Goal: Information Seeking & Learning: Find contact information

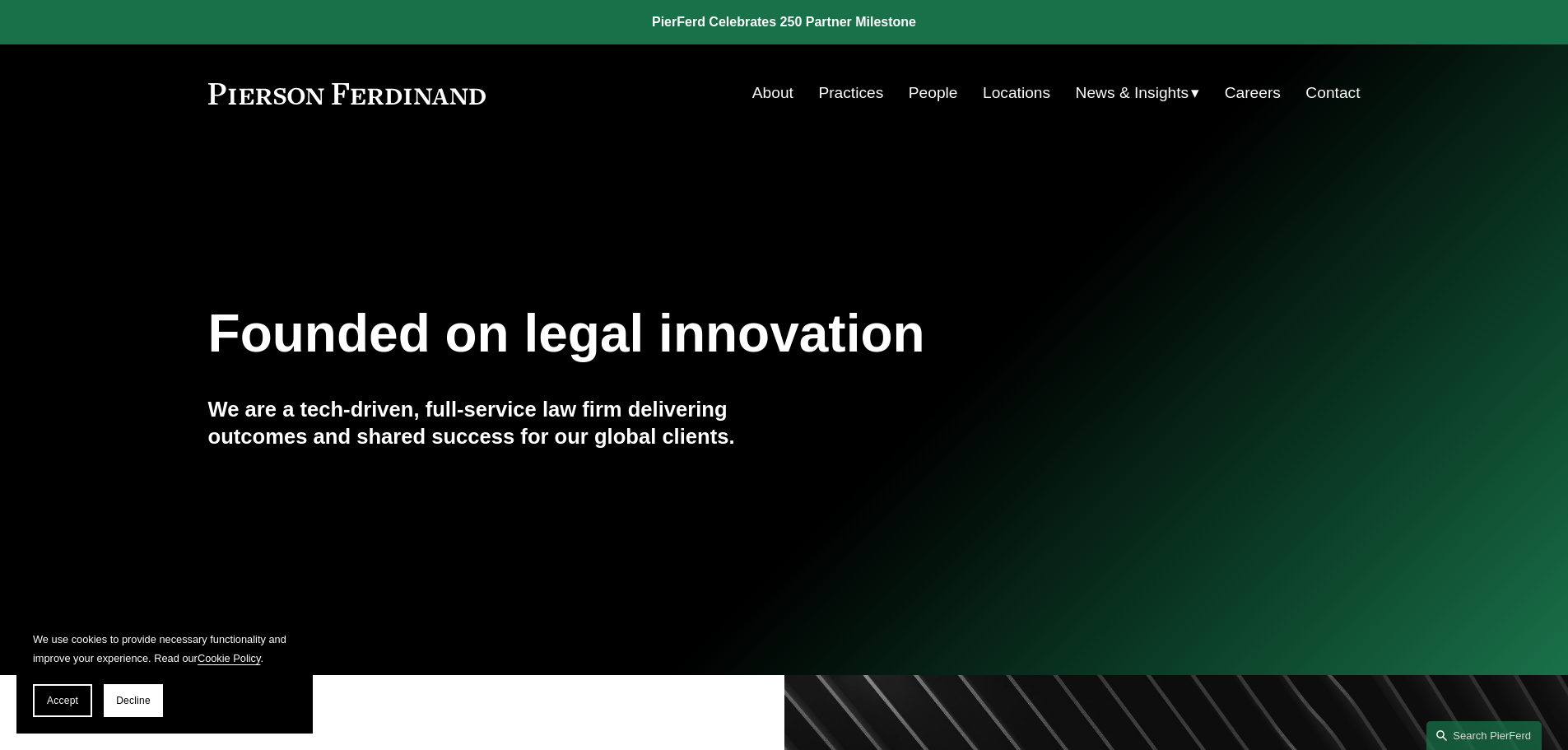
click at [923, 93] on link "People" at bounding box center [933, 93] width 50 height 31
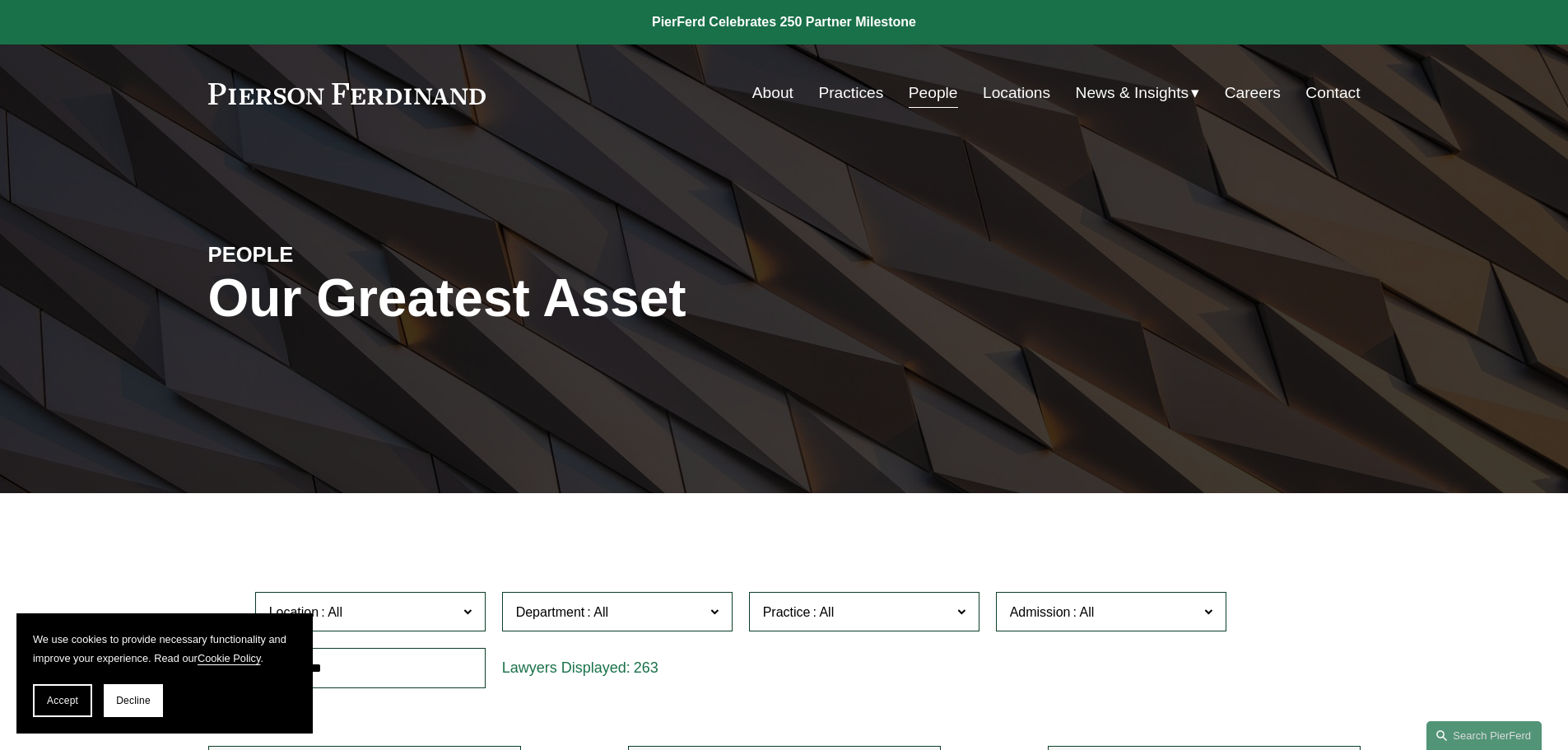
click at [986, 100] on link "Locations" at bounding box center [1016, 93] width 68 height 31
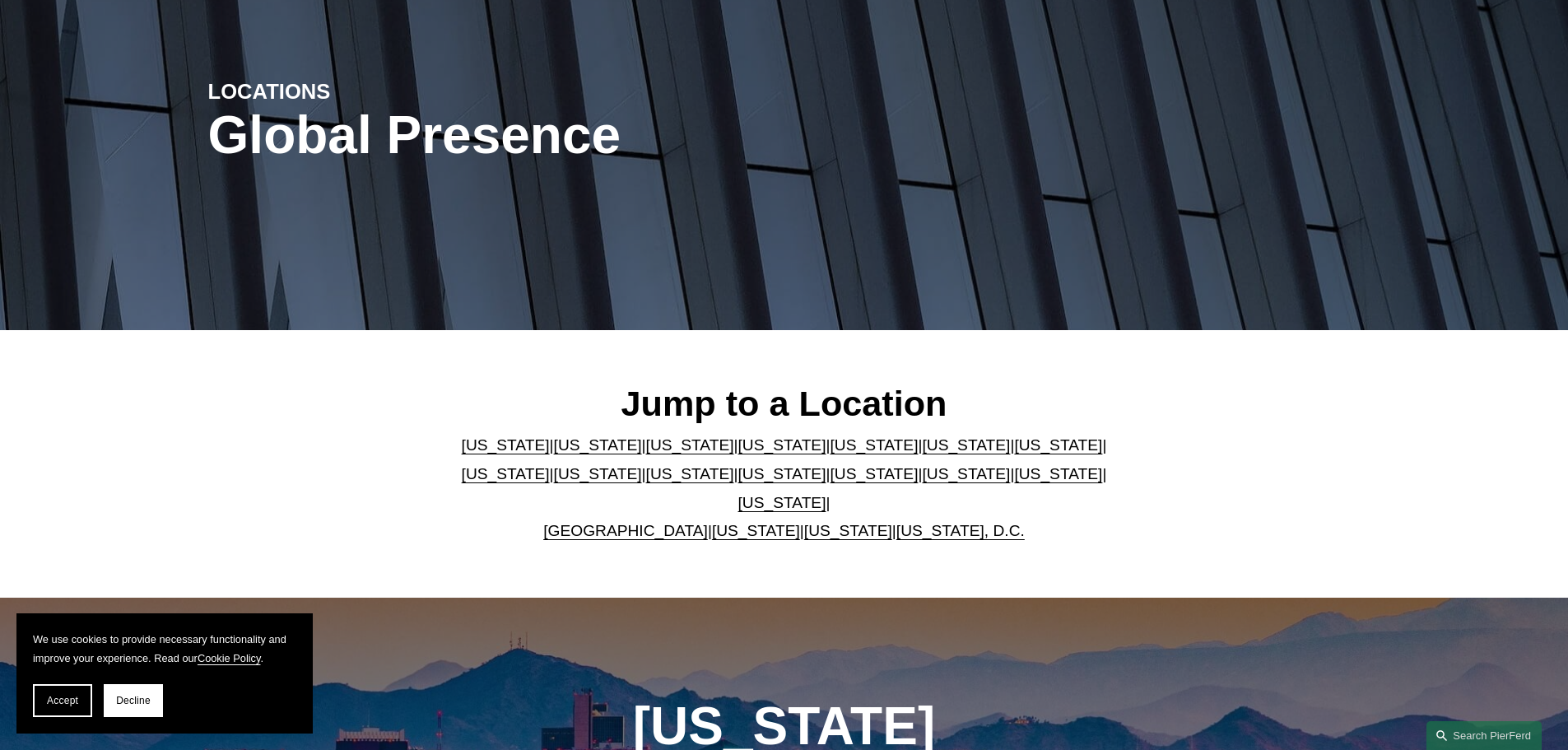
scroll to position [164, 0]
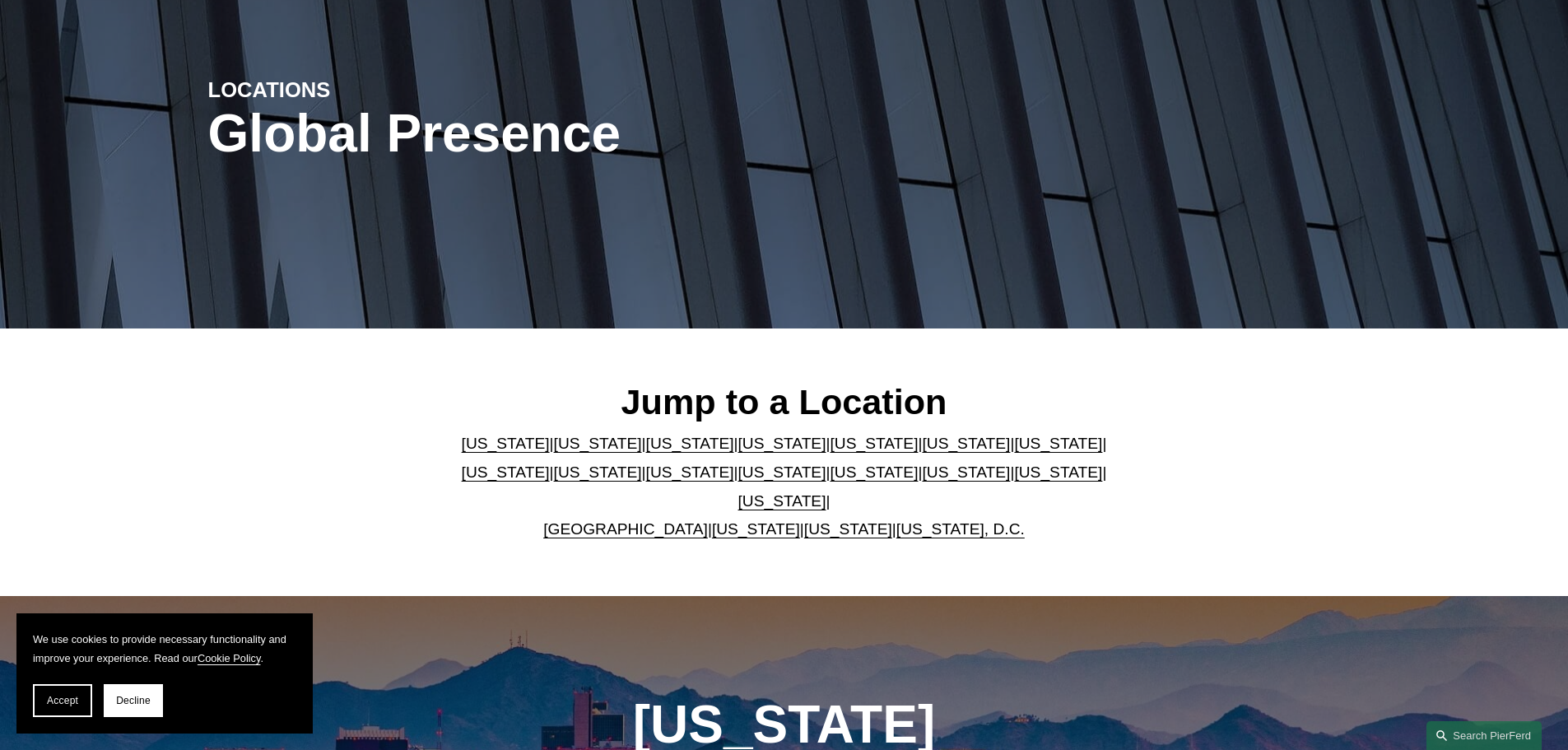
click at [738, 481] on link "[US_STATE]" at bounding box center [782, 471] width 88 height 17
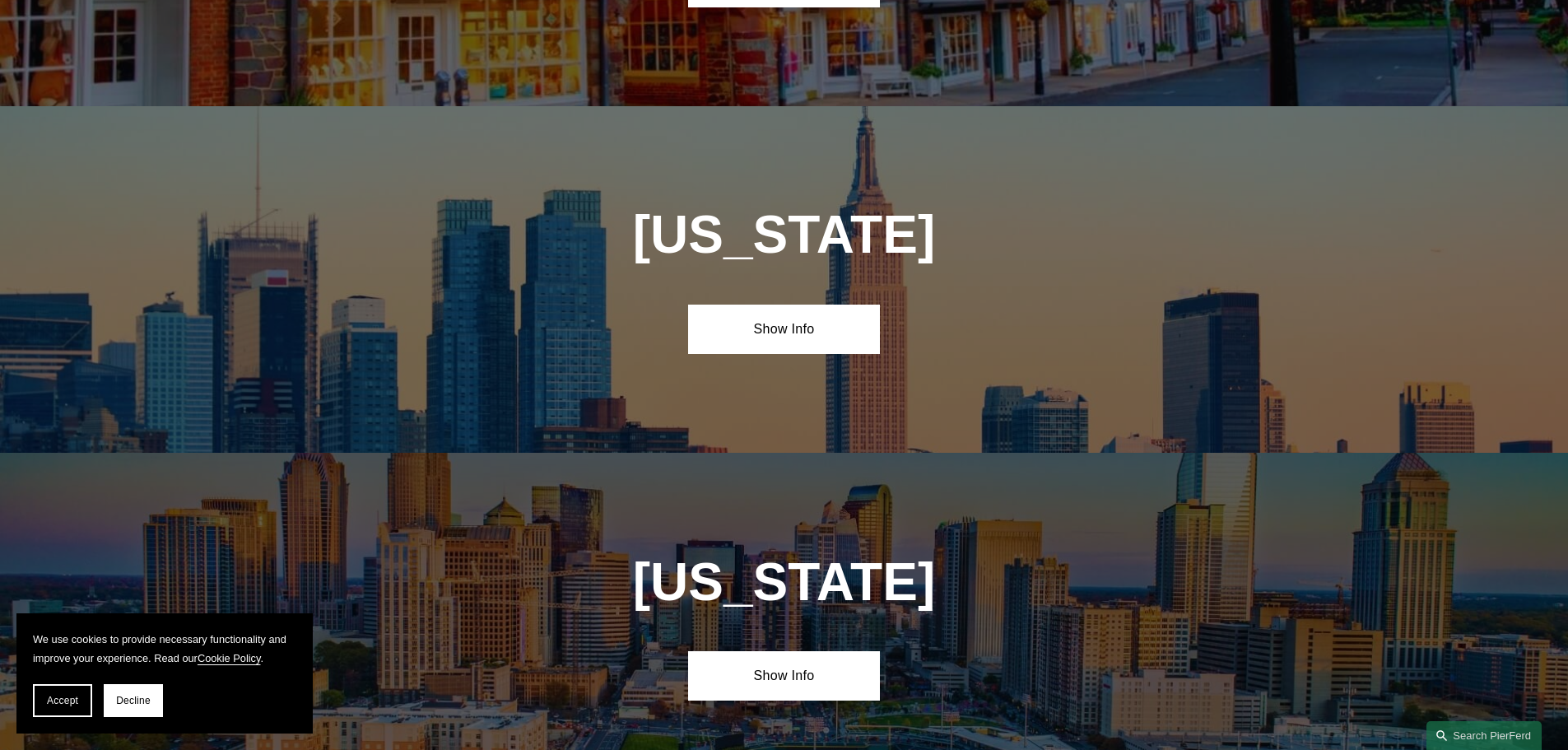
scroll to position [4214, 0]
click at [816, 303] on link "Show Info" at bounding box center [784, 328] width 192 height 50
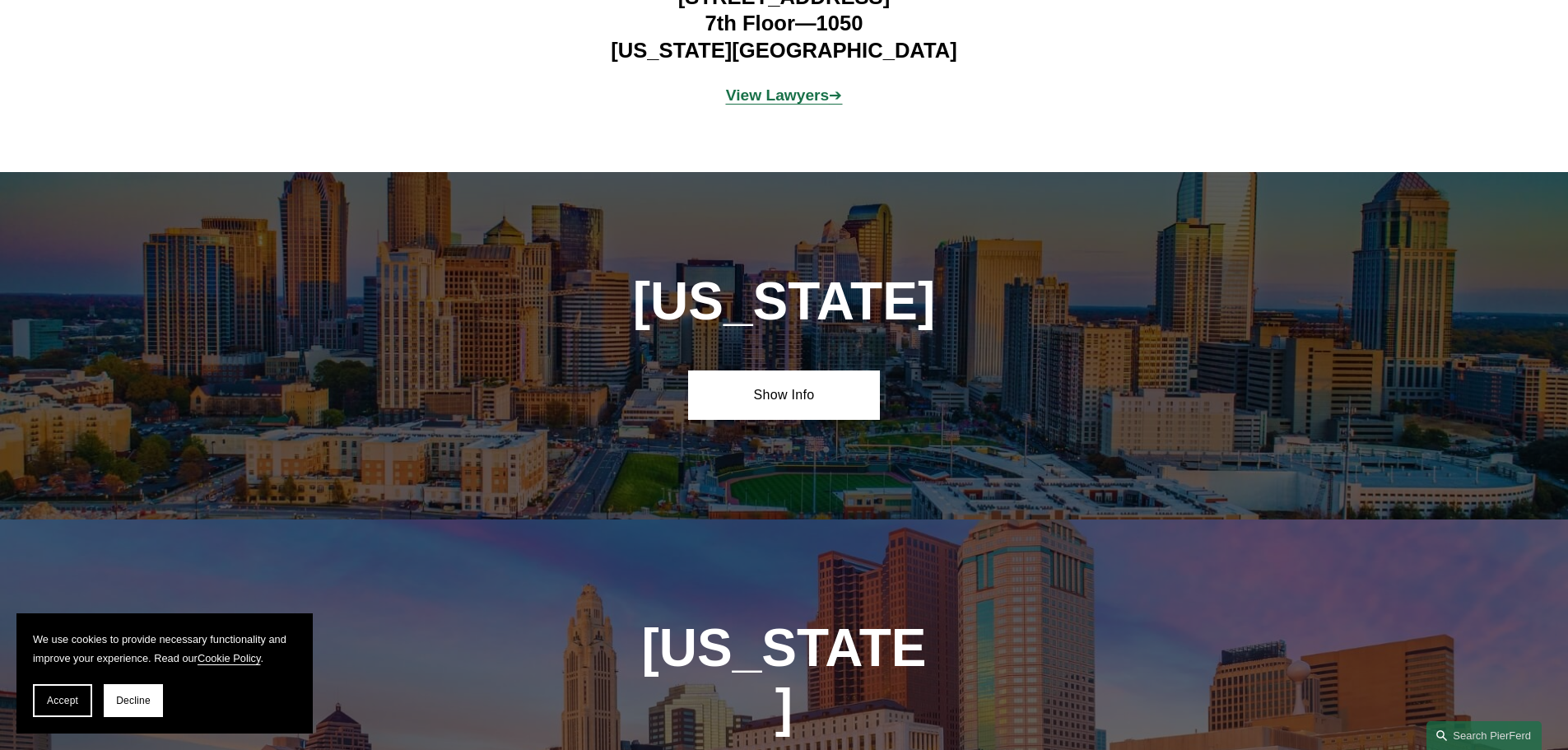
scroll to position [4625, 0]
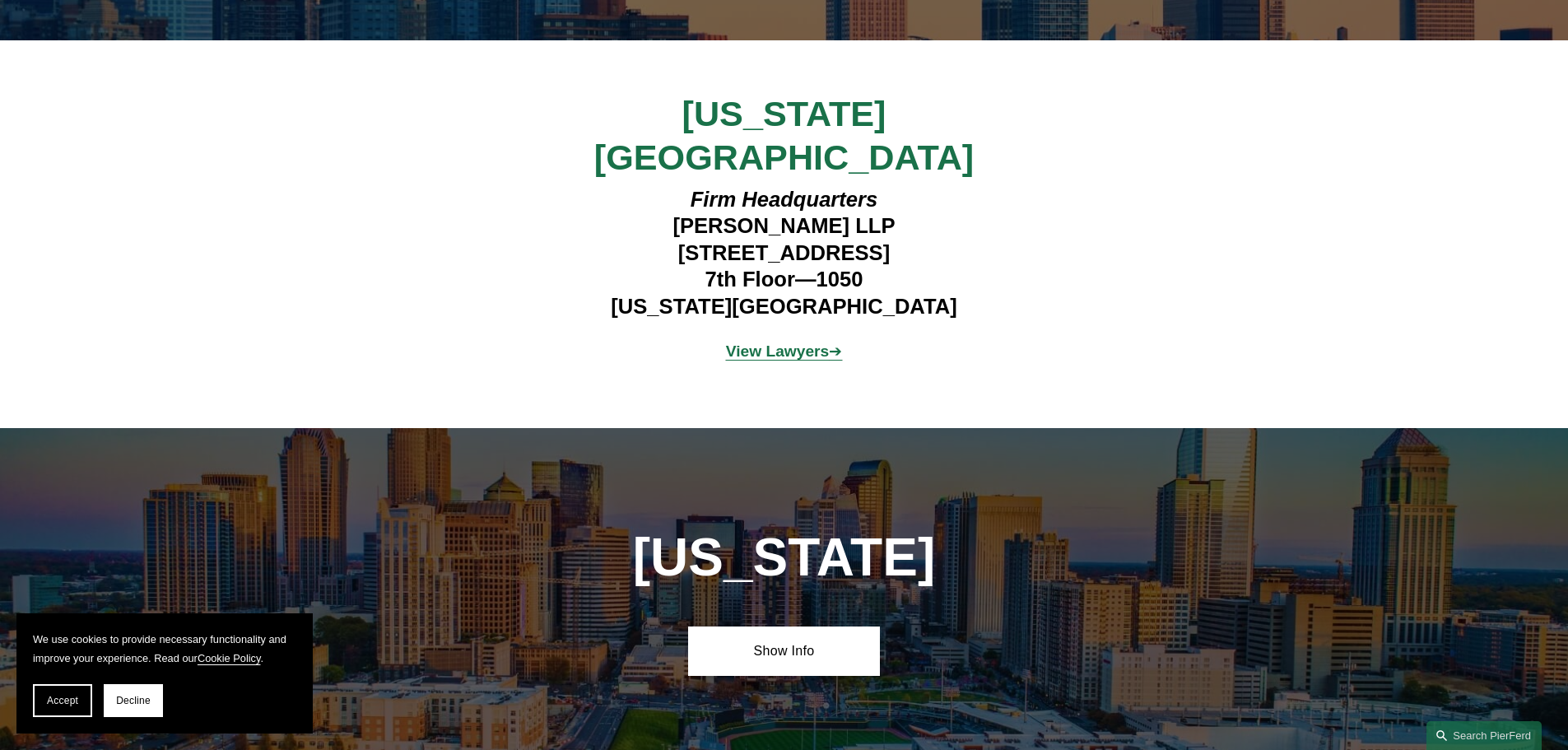
click at [807, 343] on strong "View Lawyers" at bounding box center [778, 351] width 104 height 17
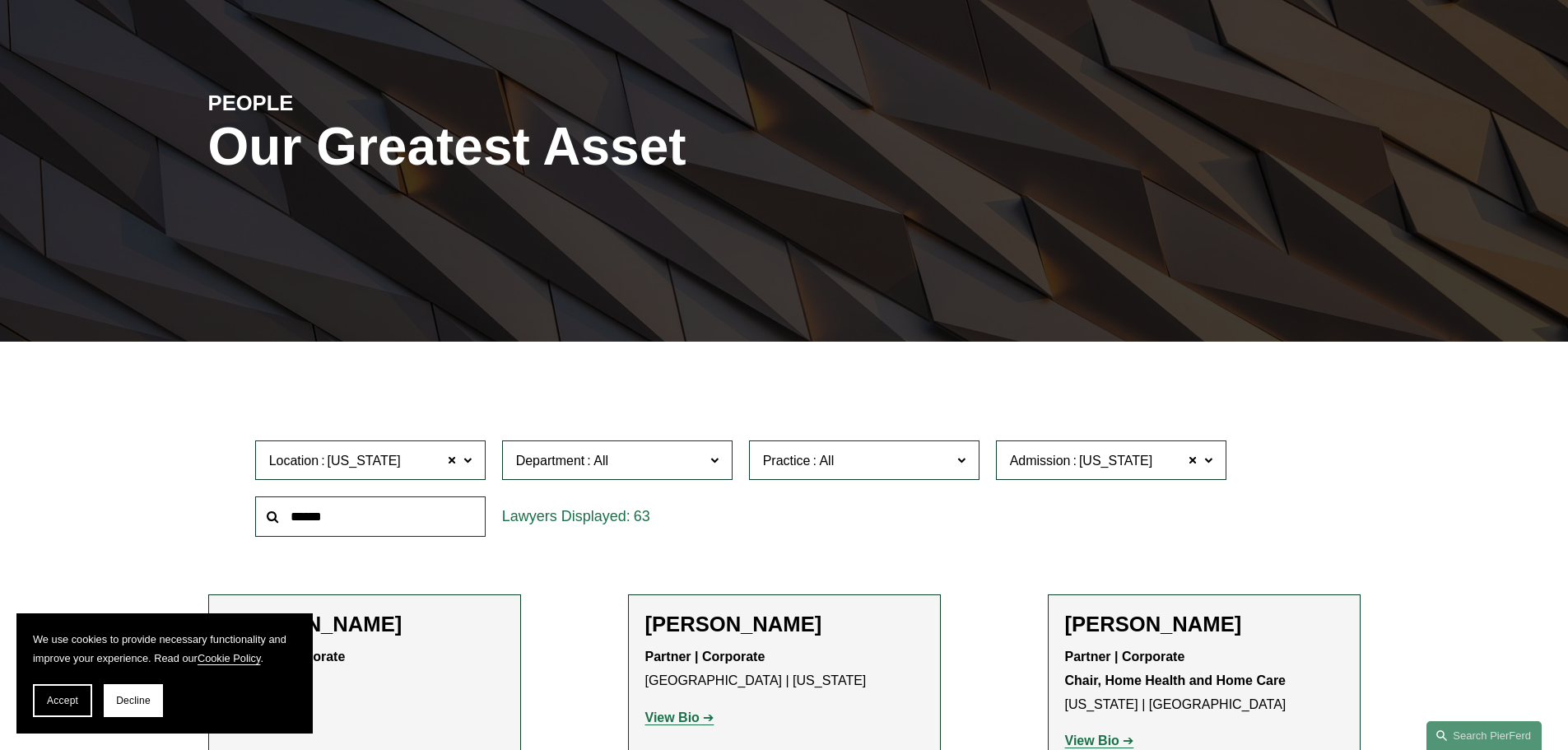
scroll to position [411, 0]
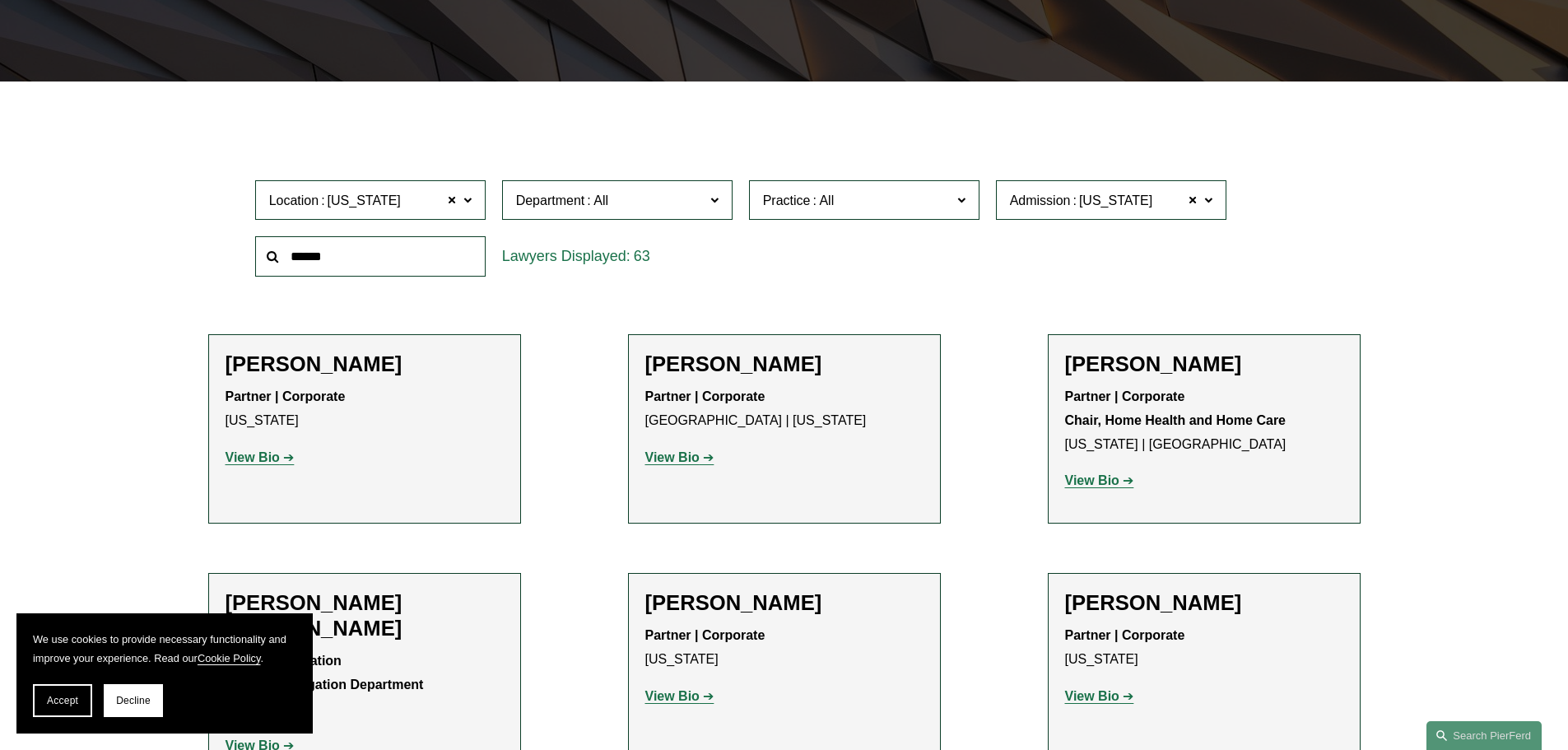
click at [658, 196] on span "Department" at bounding box center [610, 199] width 188 height 22
click at [0, 0] on link "Litigation" at bounding box center [0, 0] width 0 height 0
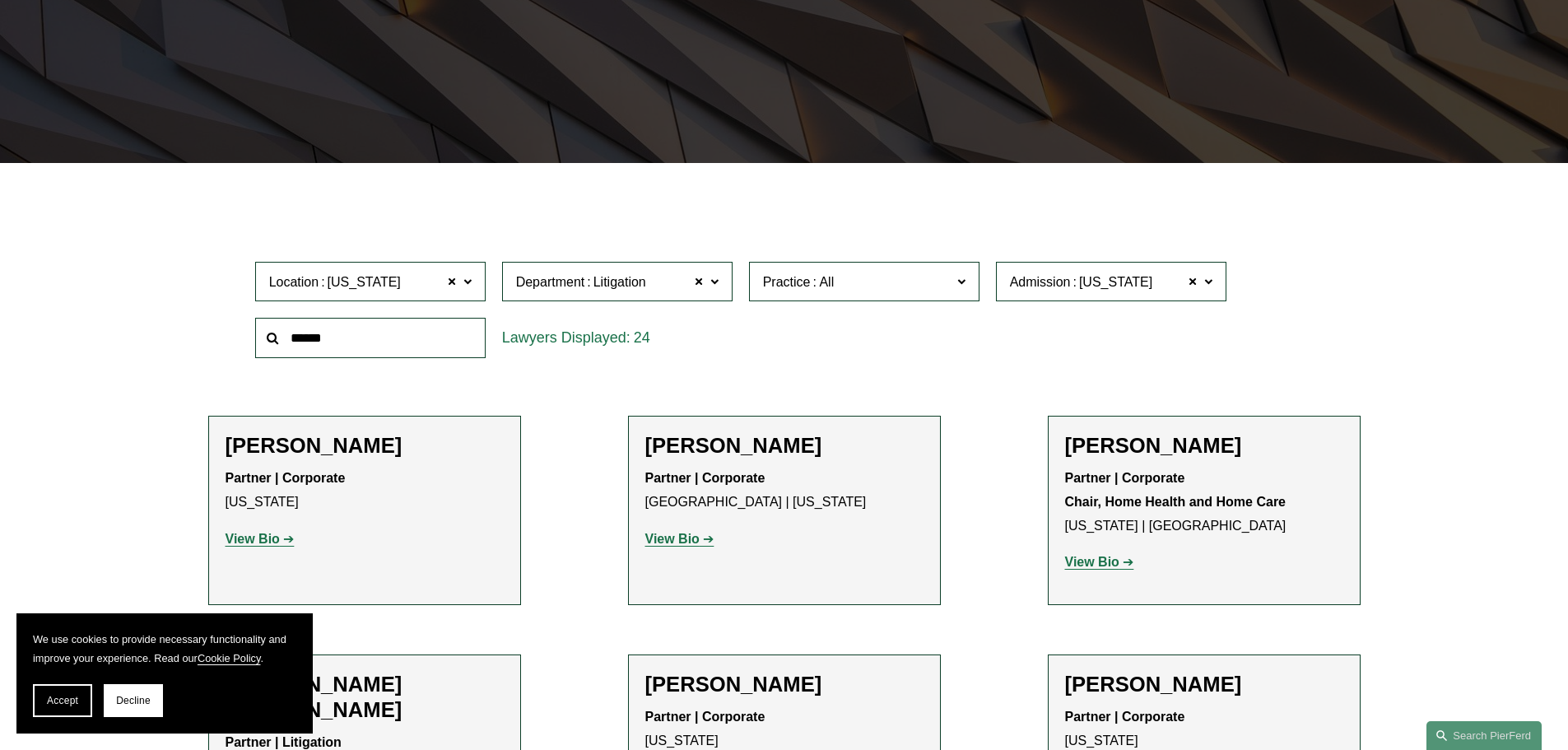
scroll to position [329, 0]
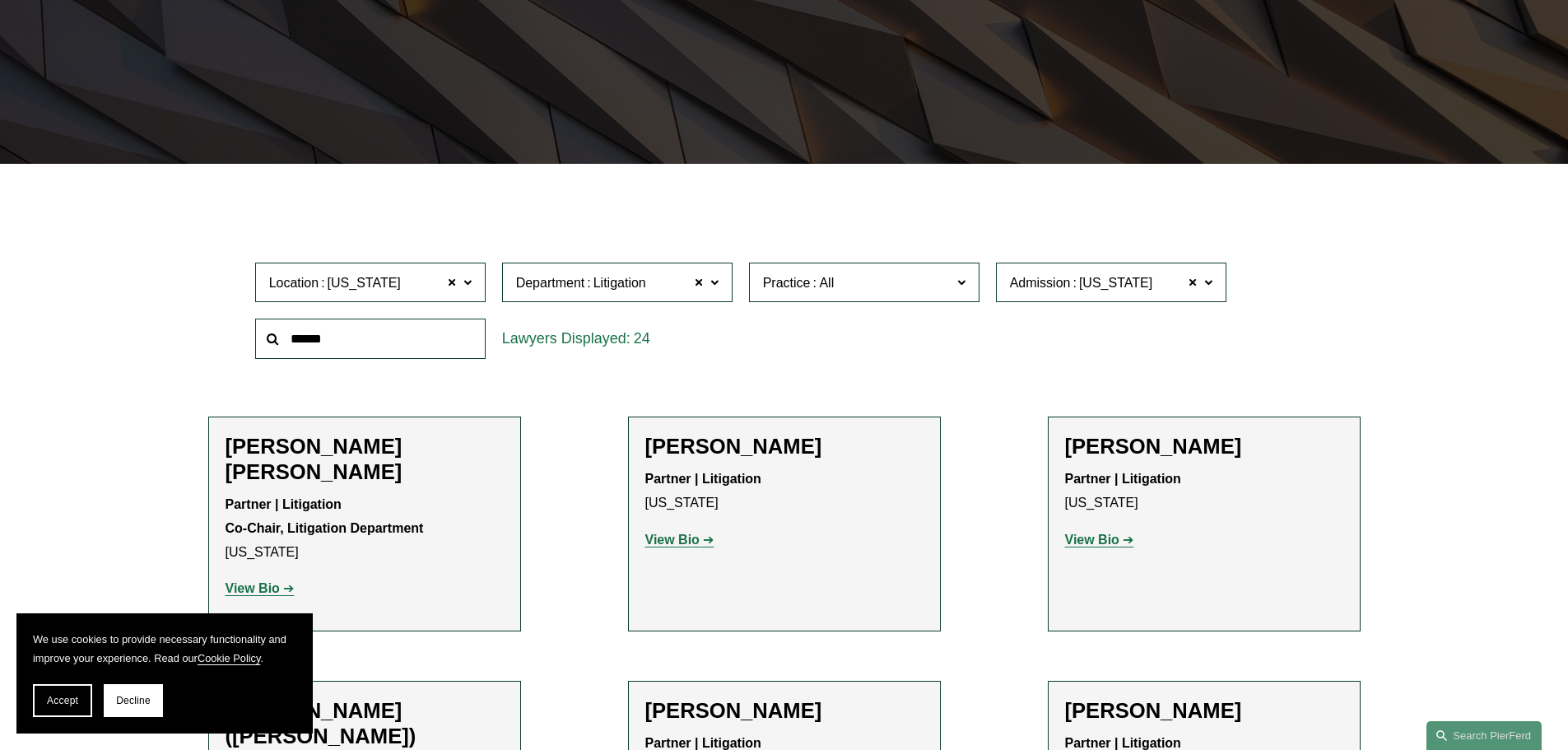
click at [1055, 281] on span "Admission" at bounding box center [1040, 282] width 61 height 14
click at [1358, 306] on div "Location New York New York All Atlanta Austin Bellevue Boston Charlotte Chicago…" at bounding box center [784, 310] width 1152 height 113
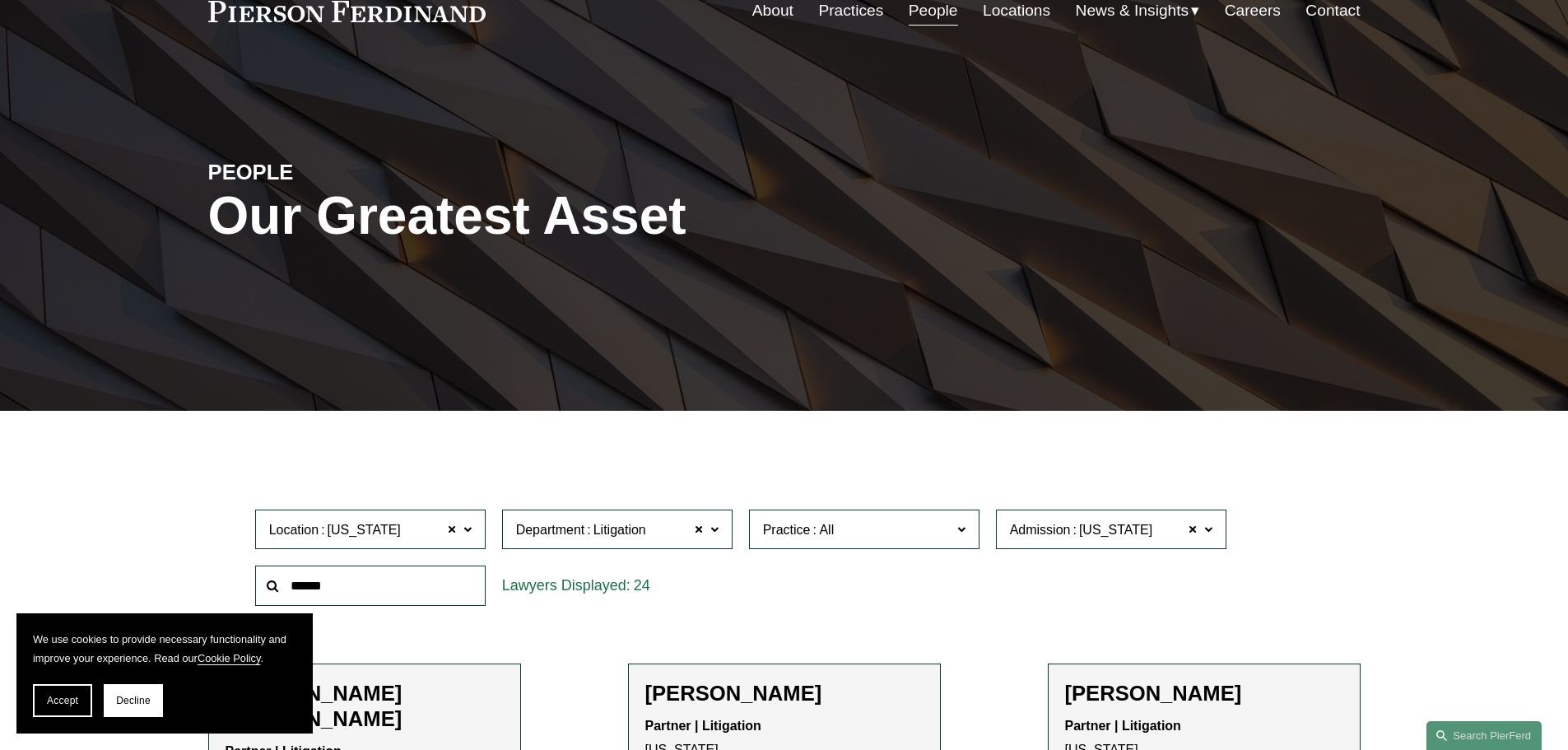
click at [0, 0] on link "All" at bounding box center [0, 0] width 0 height 0
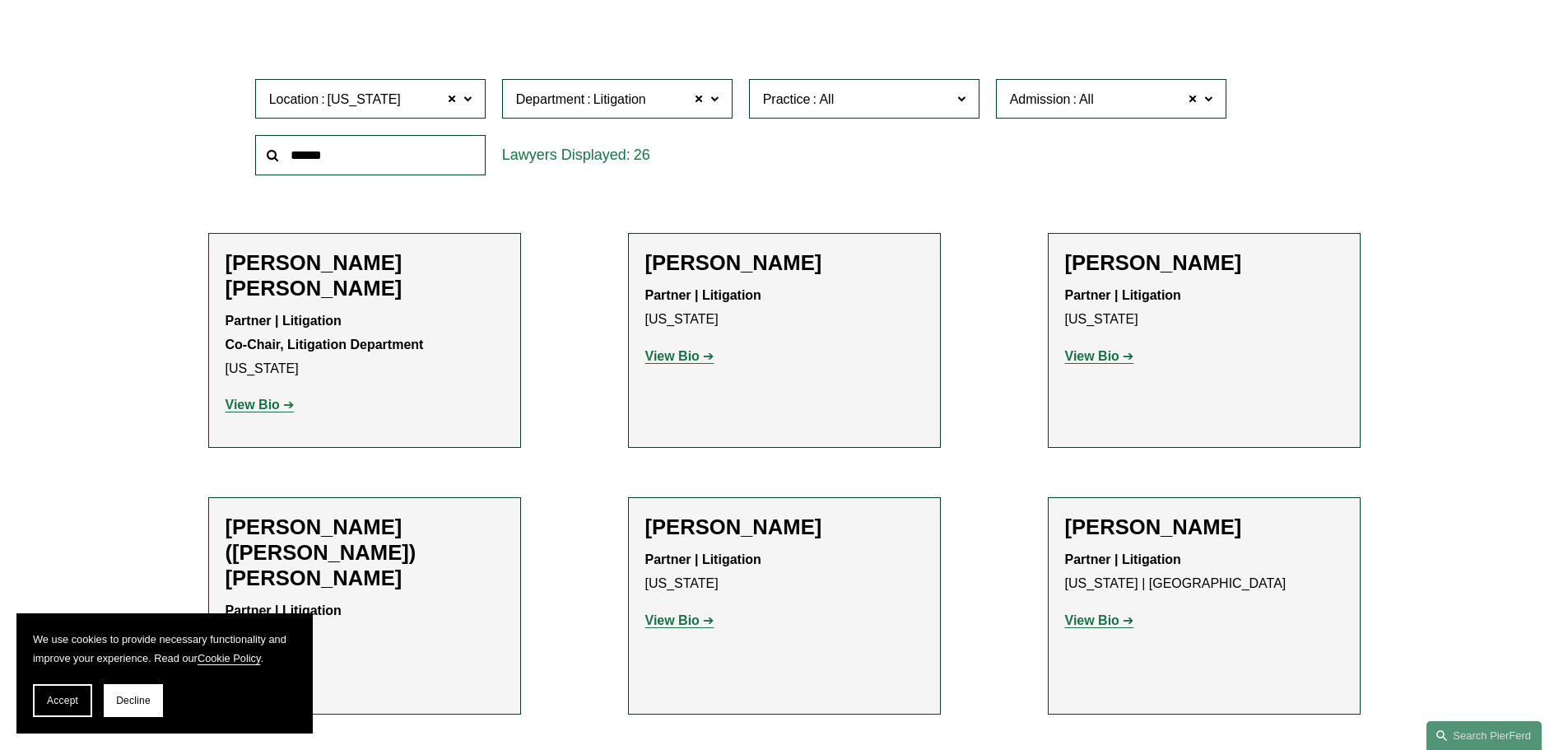
scroll to position [326, 0]
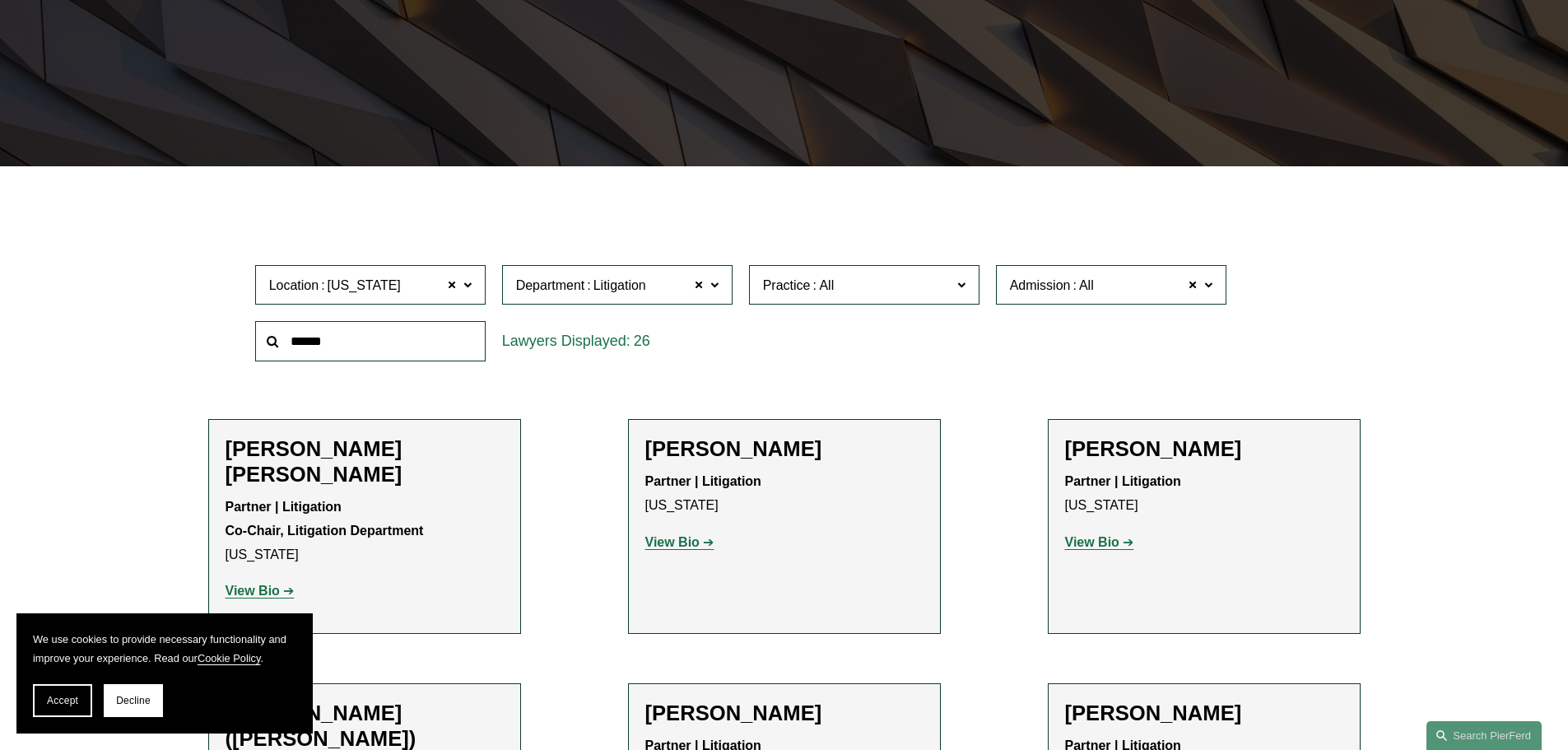
click at [618, 288] on span "Litigation" at bounding box center [619, 285] width 52 height 21
click at [0, 0] on link "All" at bounding box center [0, 0] width 0 height 0
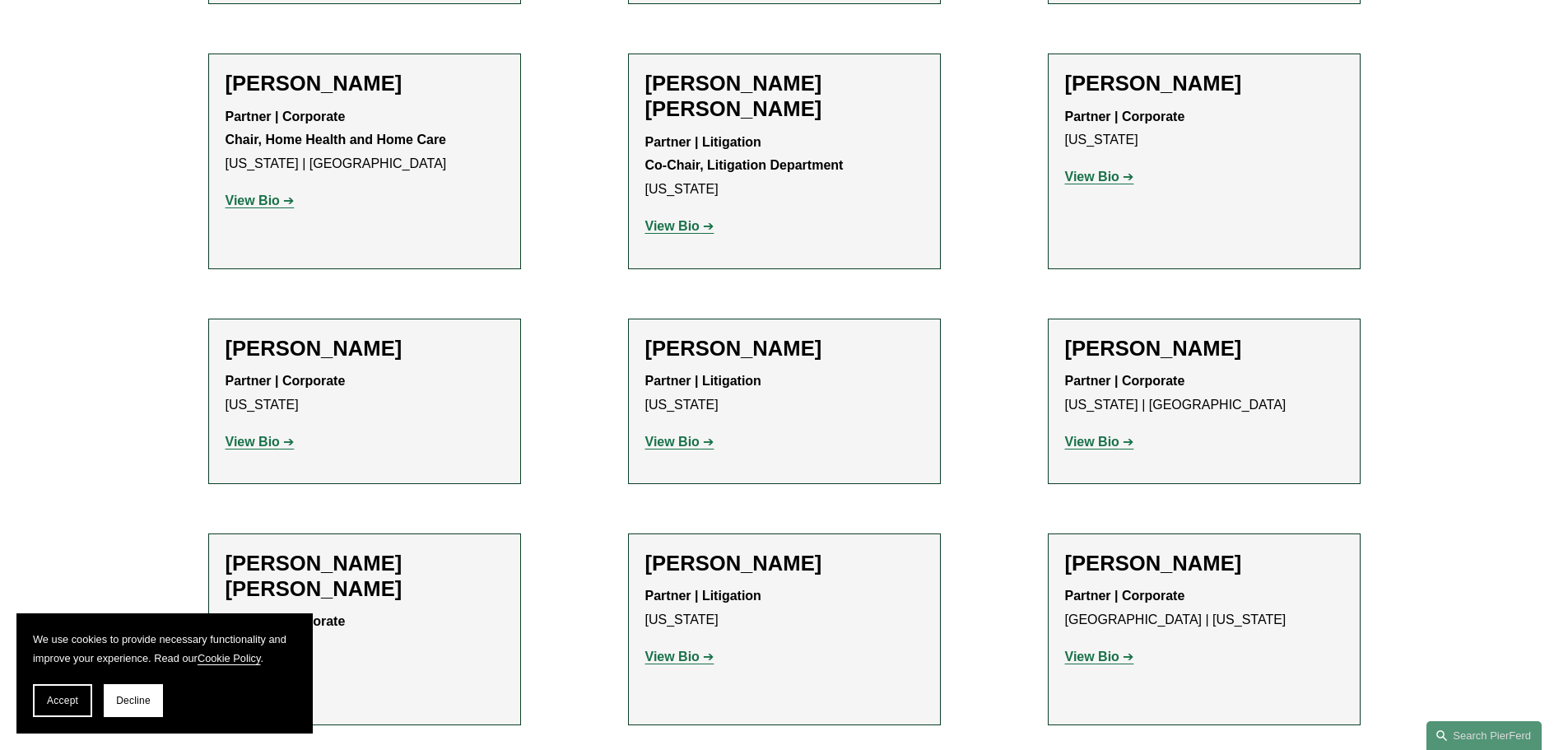
scroll to position [903, 0]
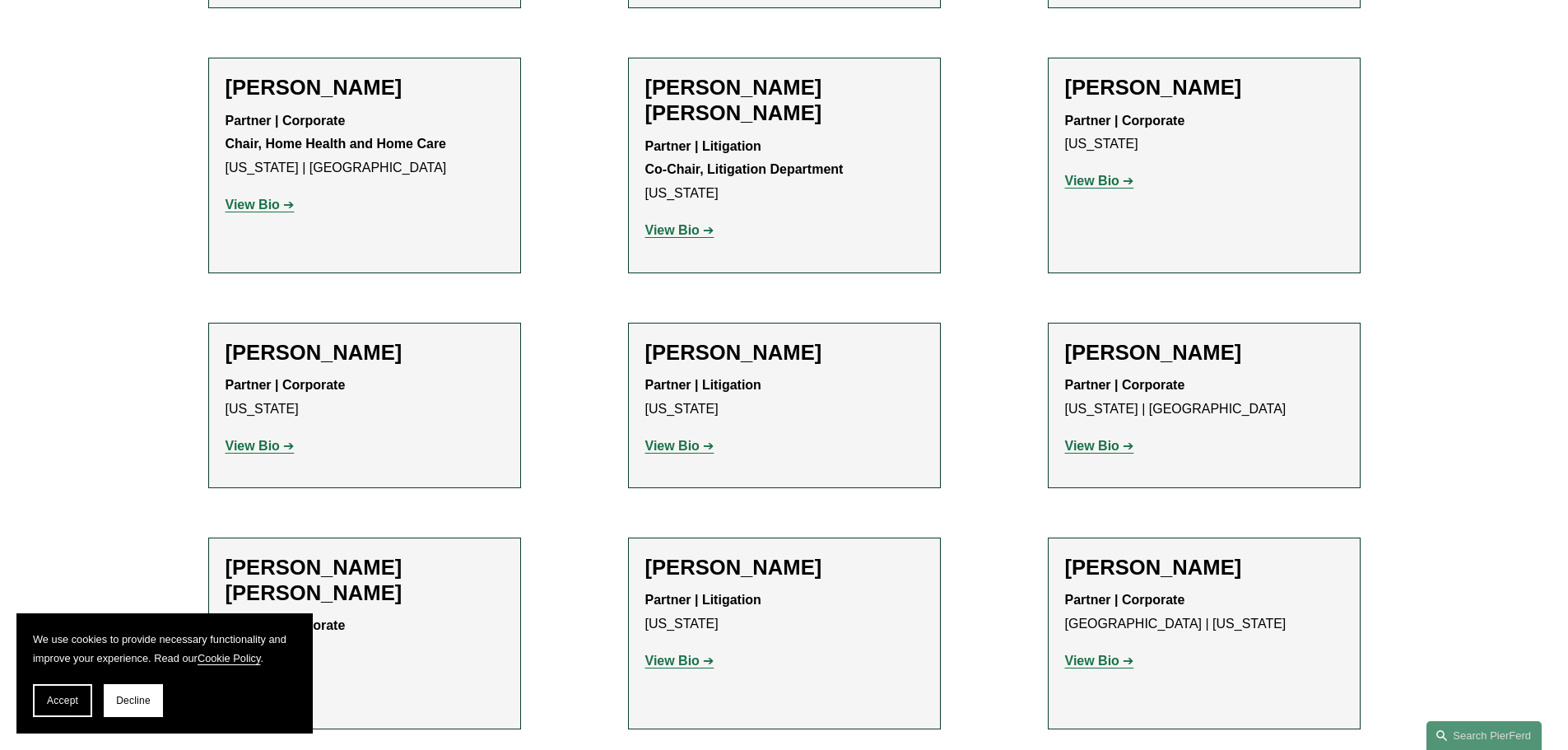
click at [1113, 179] on strong "View Bio" at bounding box center [1092, 180] width 54 height 14
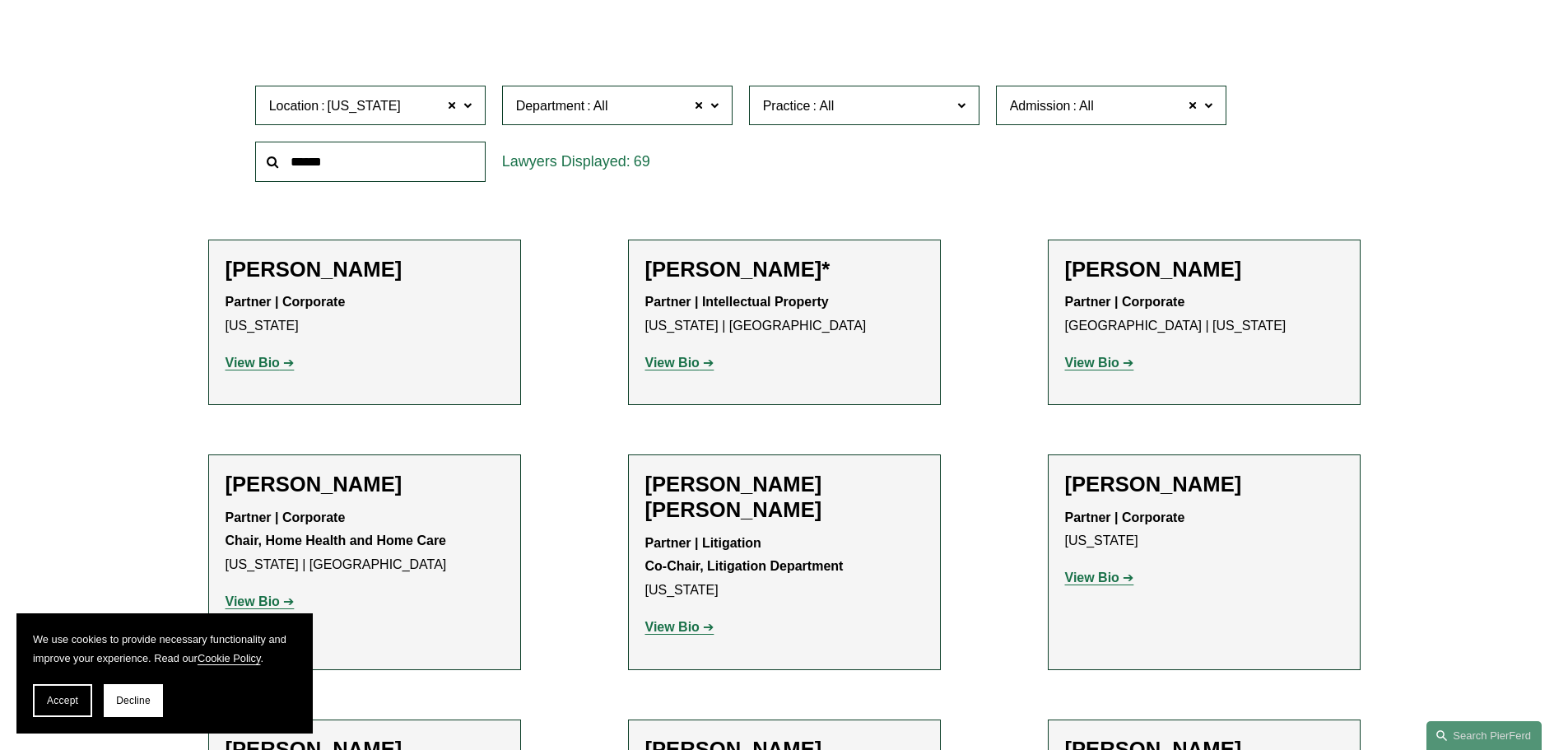
scroll to position [0, 0]
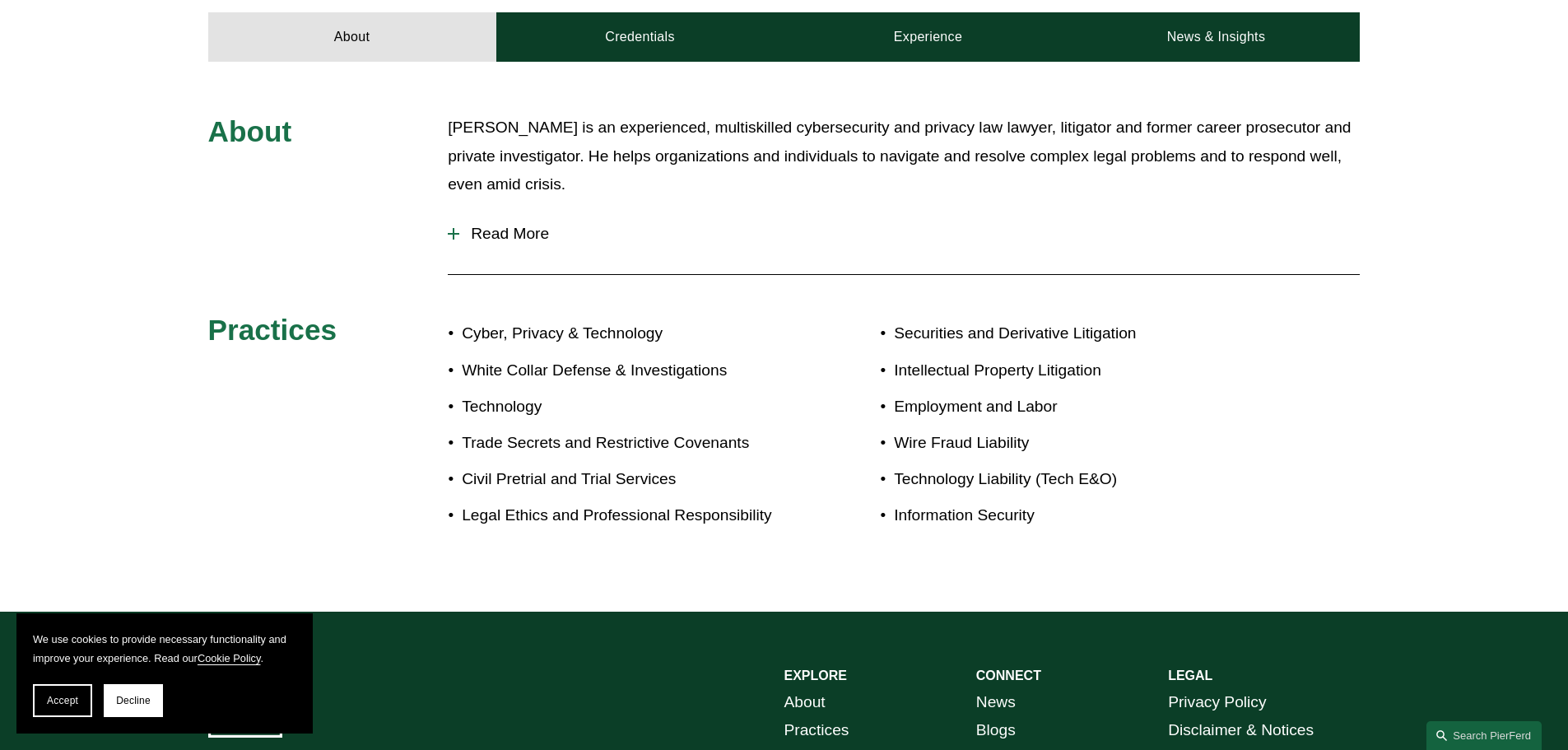
scroll to position [961, 0]
